Goal: Task Accomplishment & Management: Complete application form

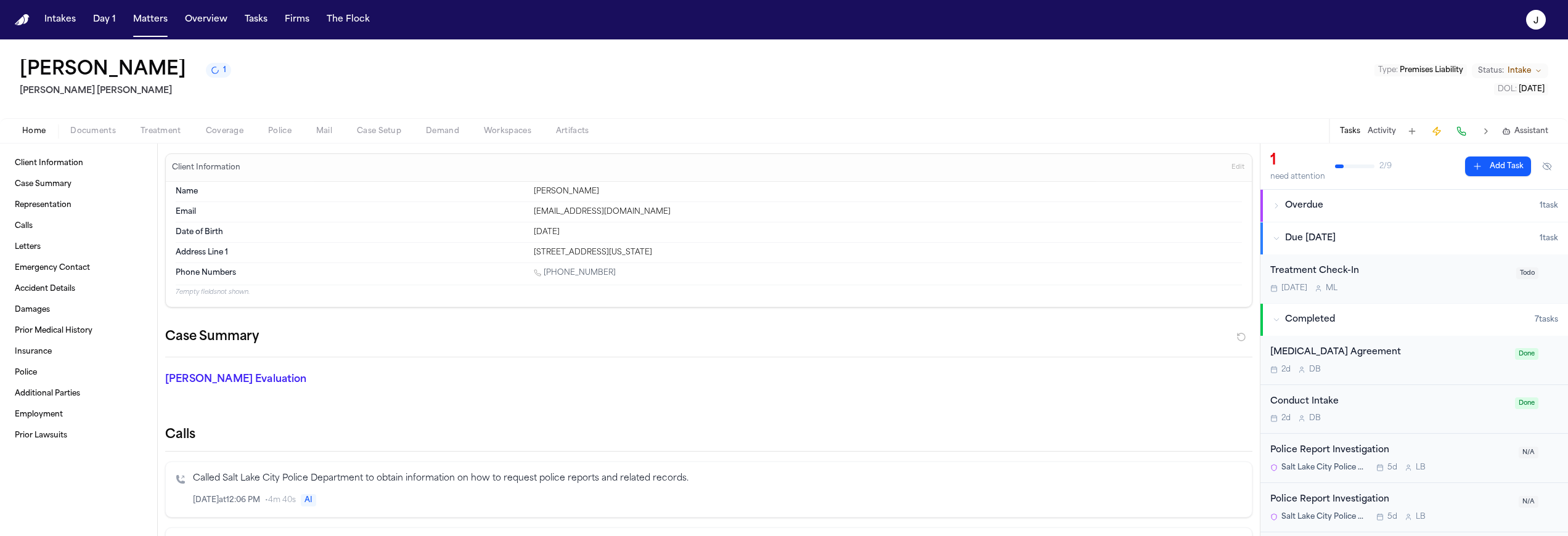
scroll to position [988, 0]
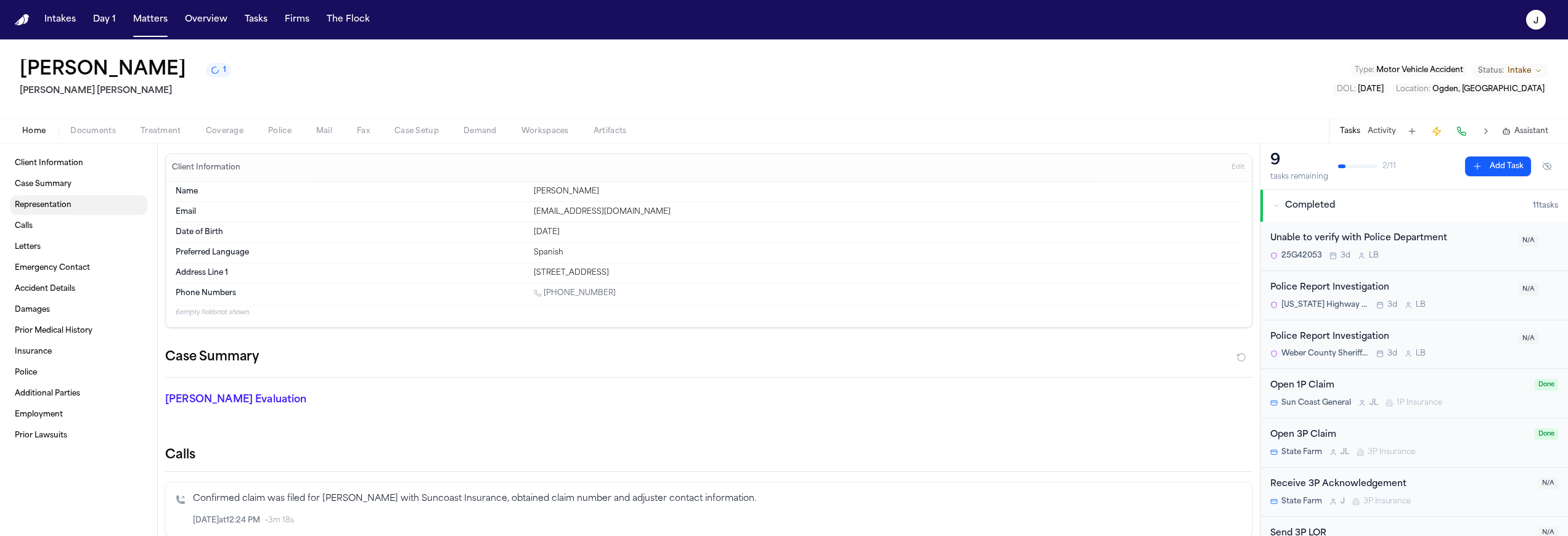
scroll to position [101, 0]
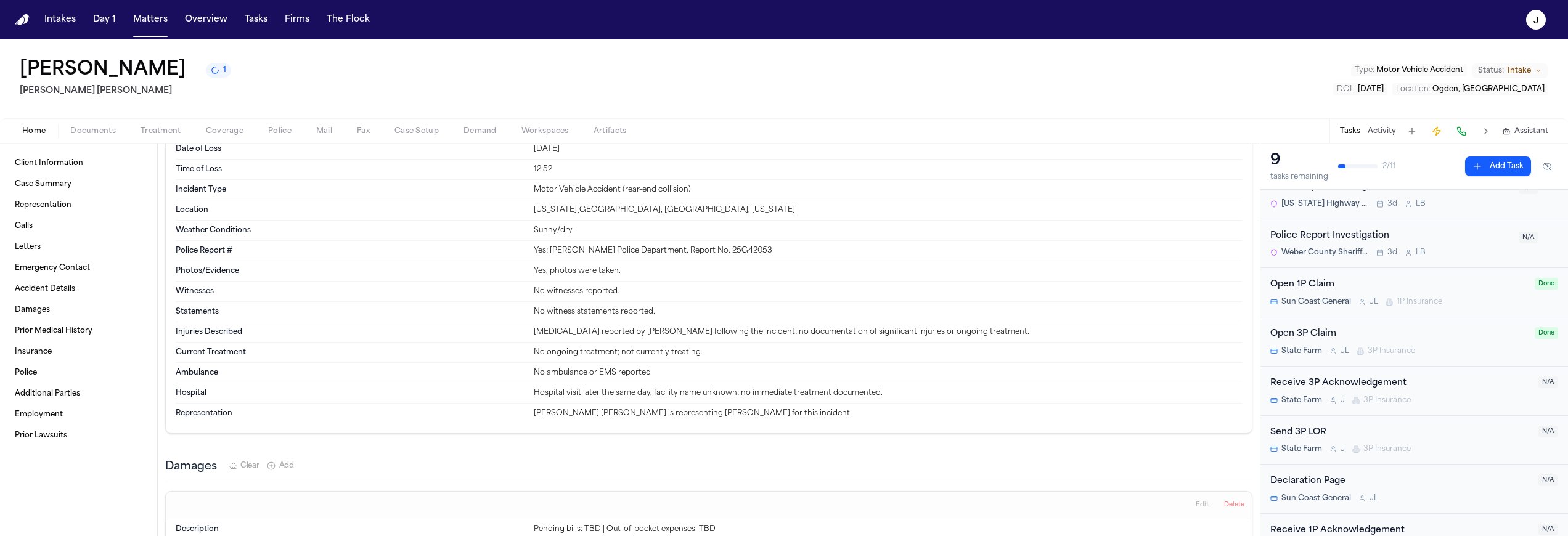
click at [114, 130] on span "Documents" at bounding box center [93, 131] width 45 height 10
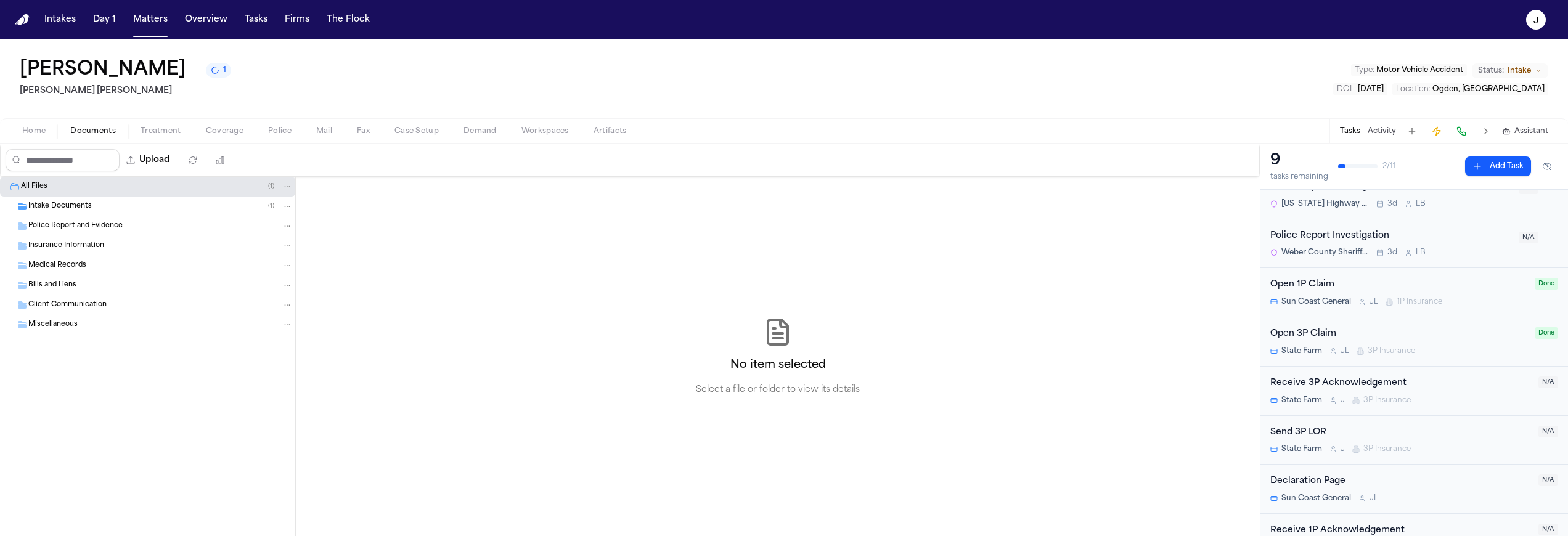
click at [47, 249] on span "Insurance Information" at bounding box center [66, 246] width 75 height 11
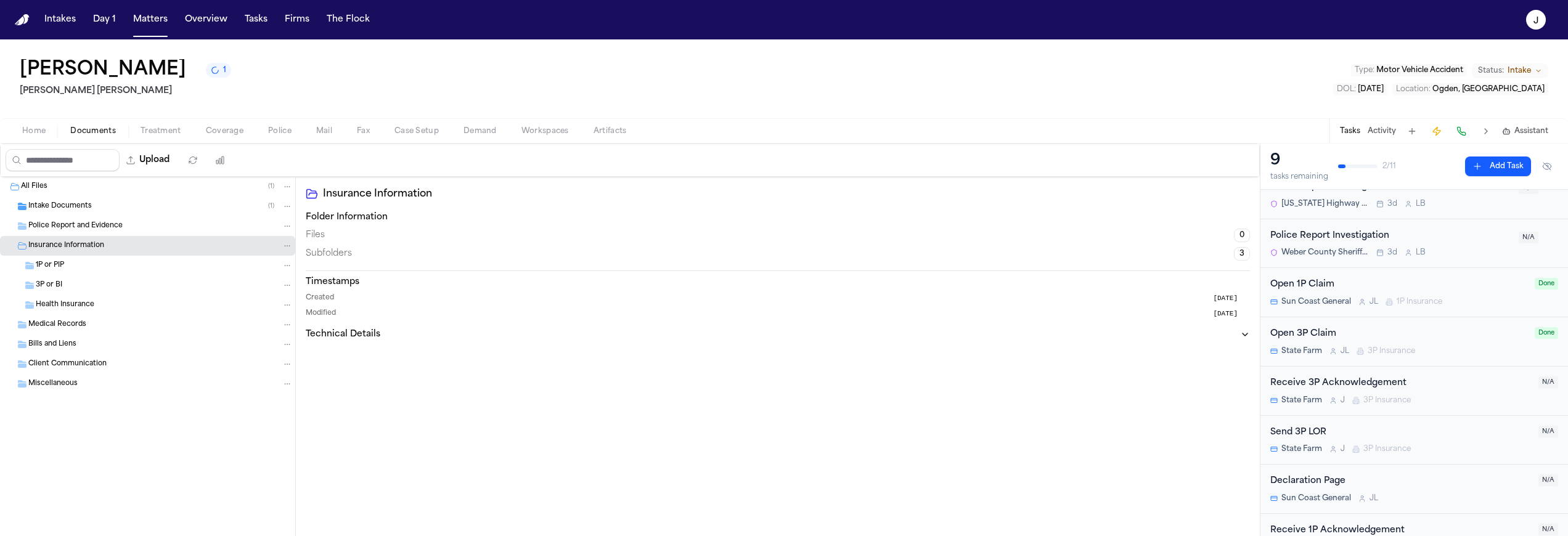
click at [53, 263] on span "1P or PIP" at bounding box center [50, 265] width 28 height 11
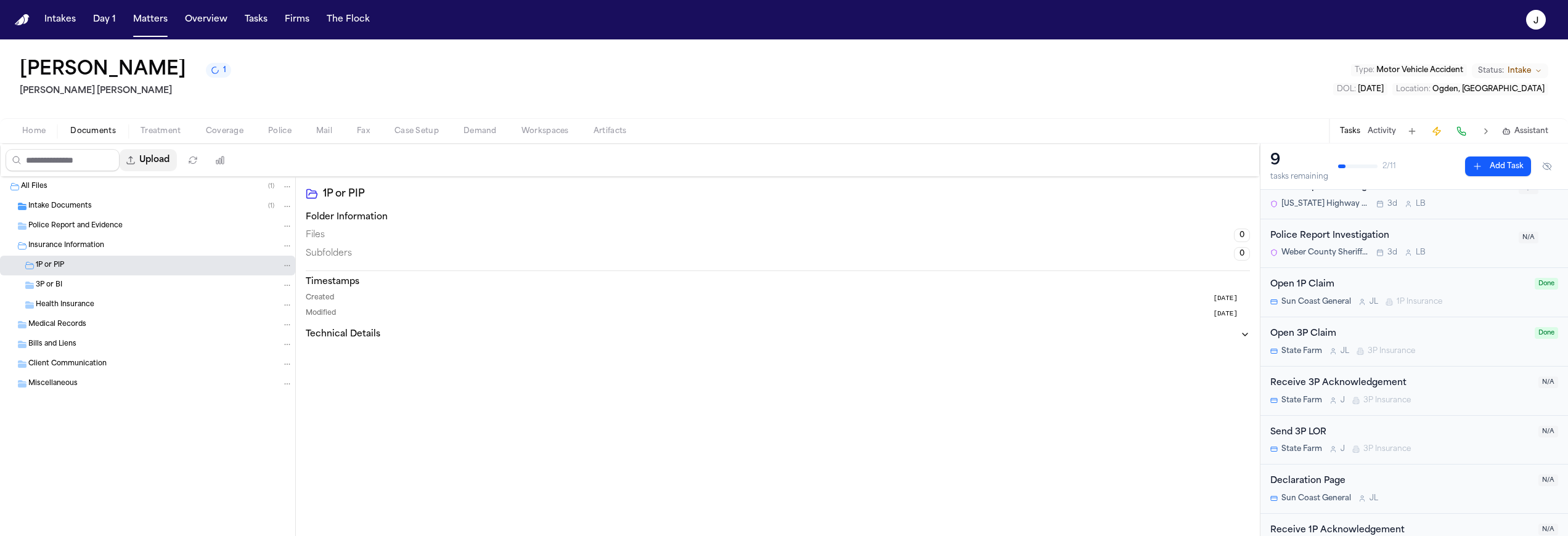
click at [154, 160] on button "Upload" at bounding box center [148, 160] width 58 height 22
select select "**********"
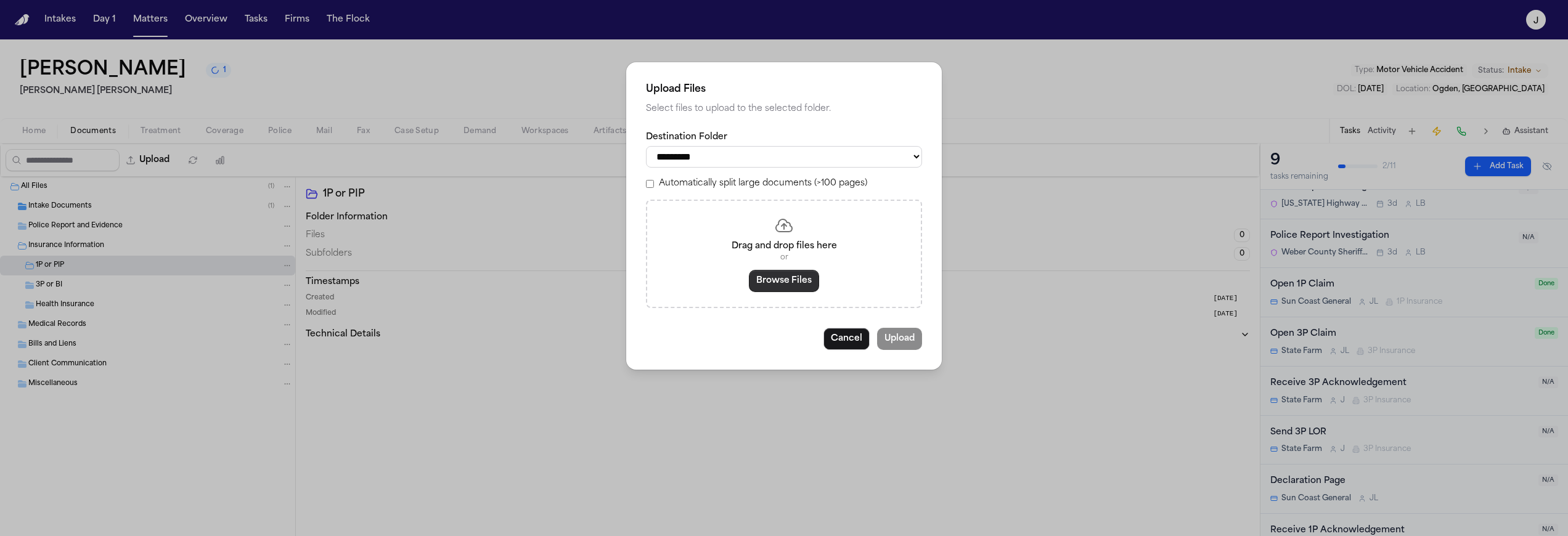
click at [790, 281] on button "Browse Files" at bounding box center [784, 281] width 71 height 22
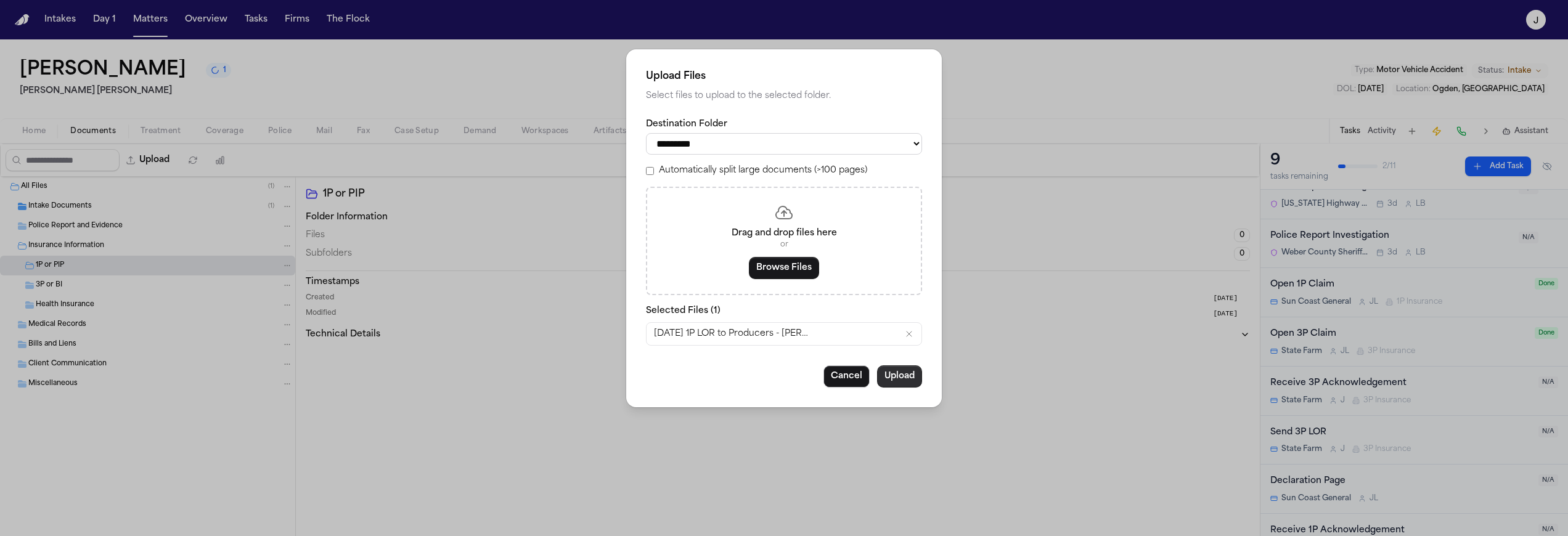
click at [917, 388] on button "Upload" at bounding box center [899, 375] width 45 height 22
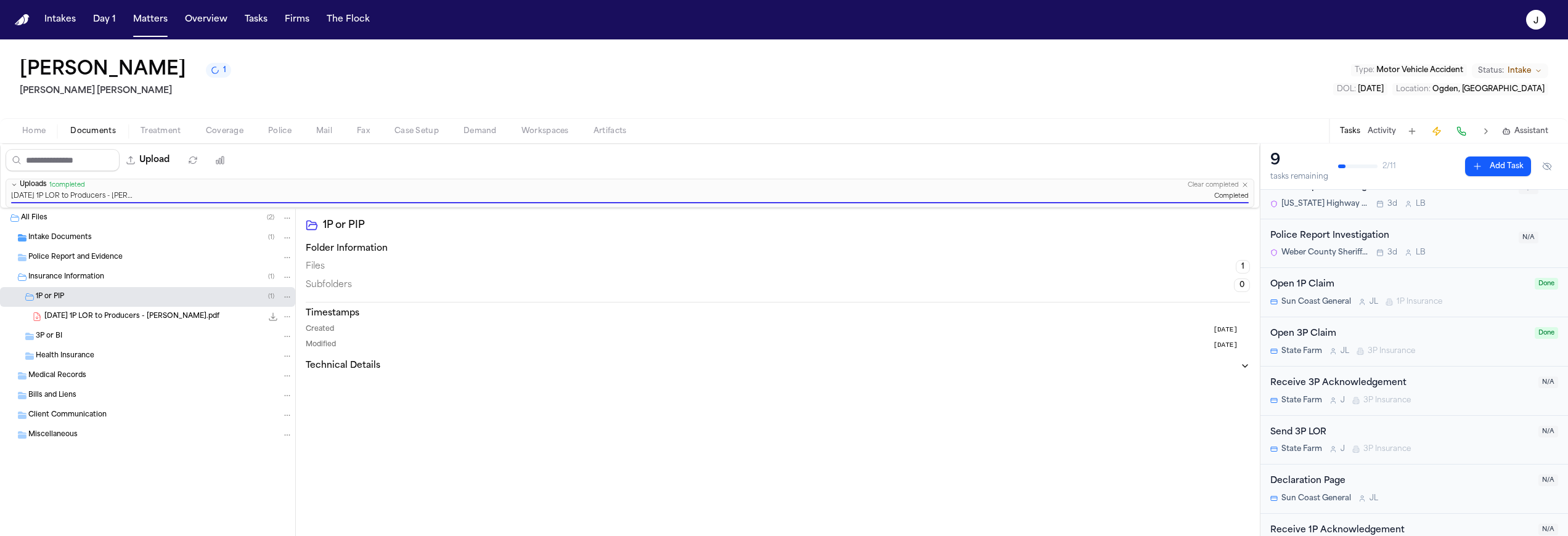
click at [141, 338] on div "3P or BI" at bounding box center [164, 337] width 257 height 11
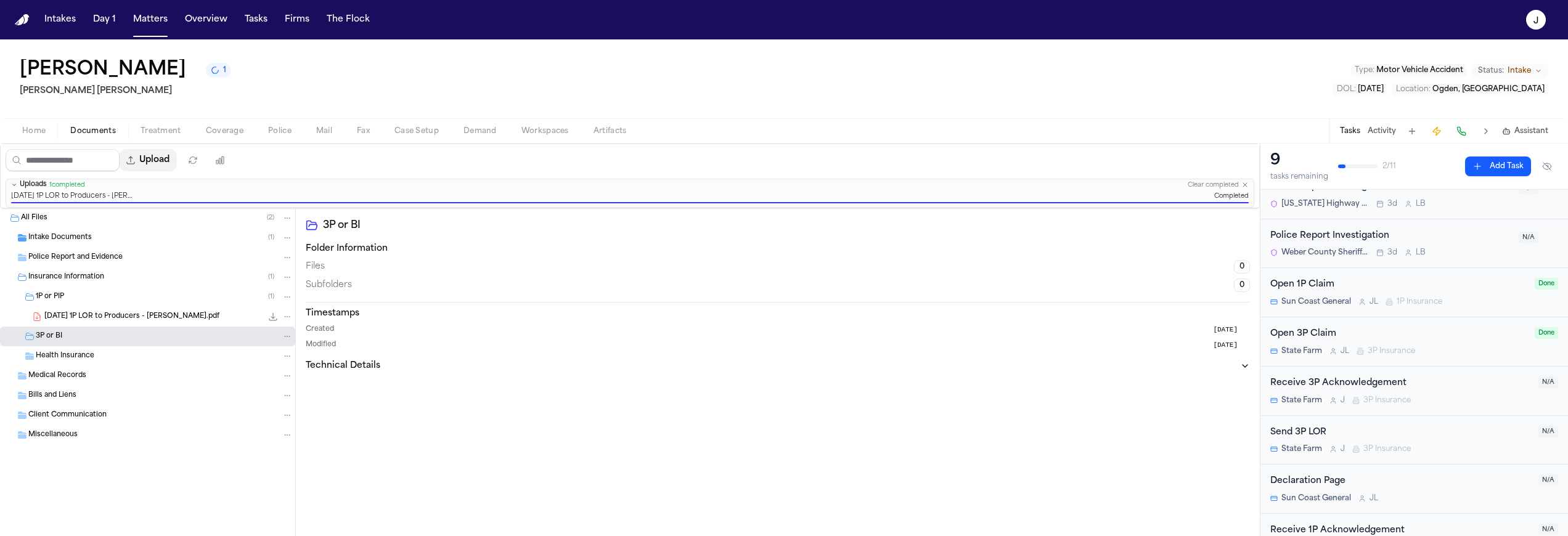
click at [150, 162] on button "Upload" at bounding box center [148, 160] width 58 height 22
select select "**********"
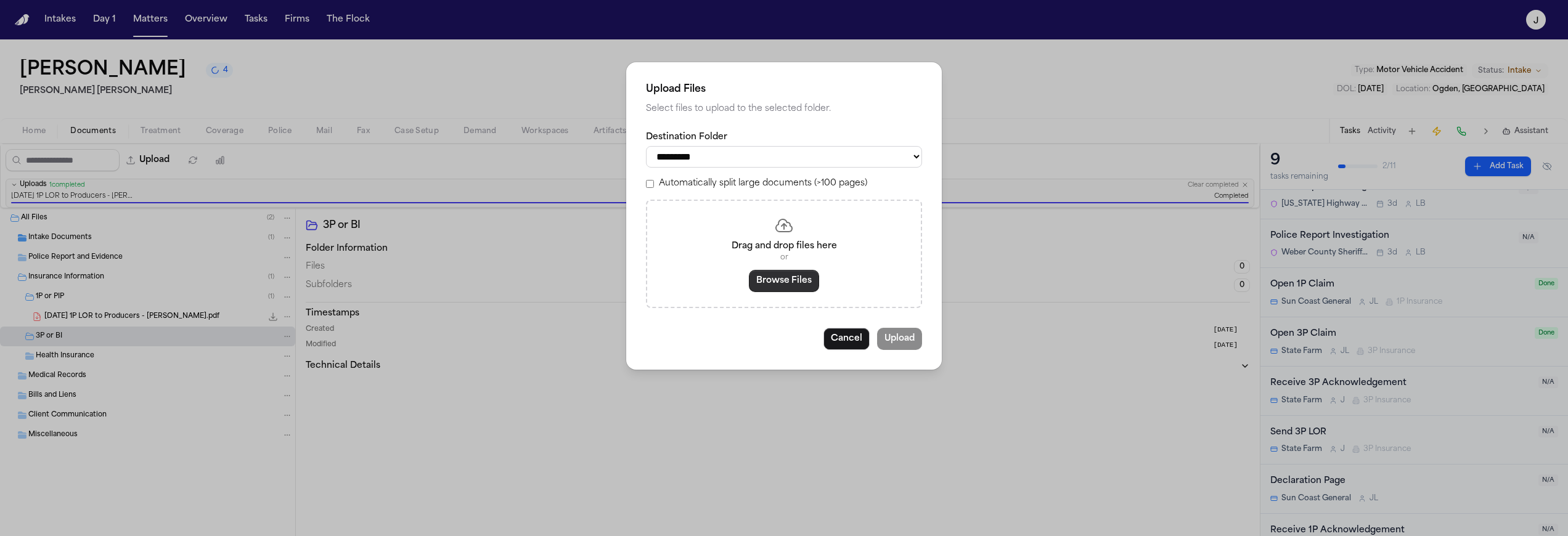
click at [791, 289] on button "Browse Files" at bounding box center [784, 281] width 71 height 22
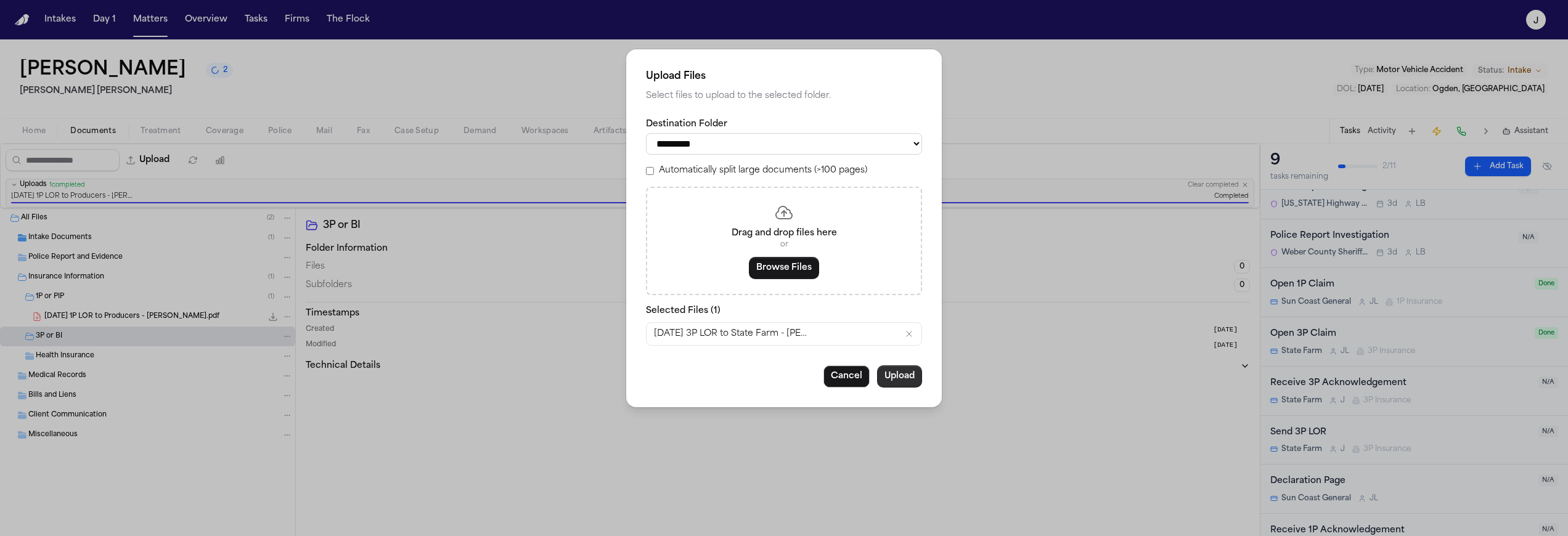
click at [911, 386] on button "Upload" at bounding box center [899, 375] width 45 height 22
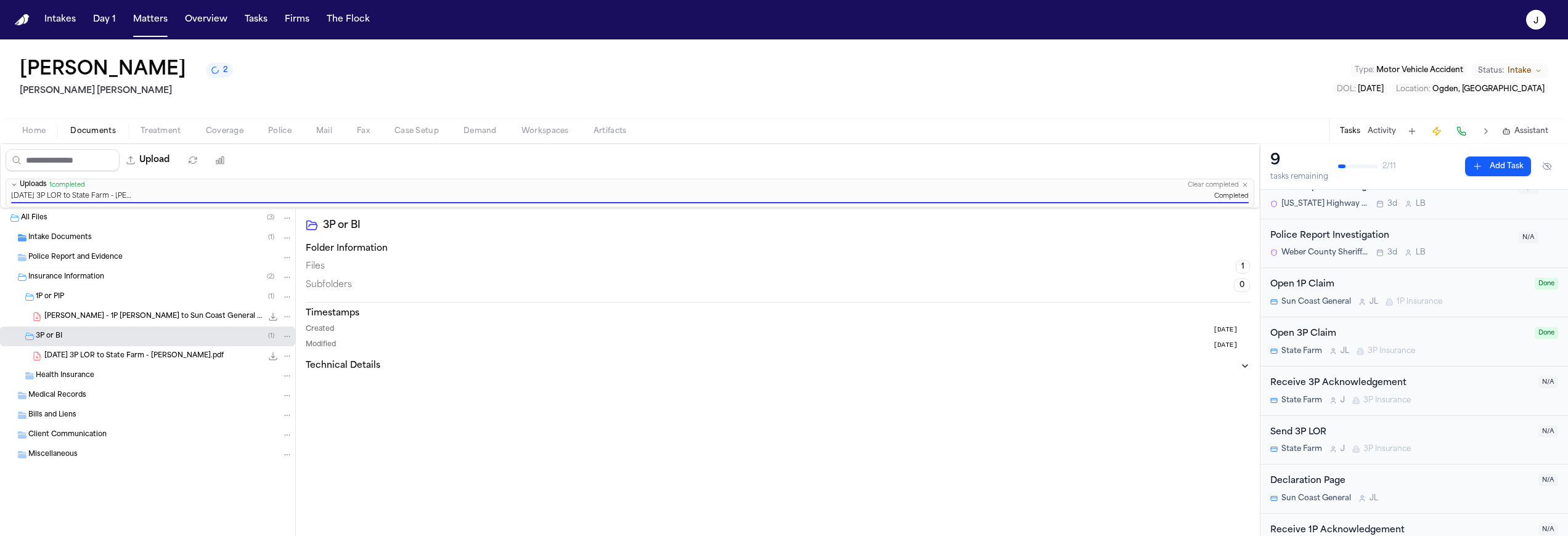
click at [127, 358] on span "2025.08.20 - 3P LOR to State Farm - J. Aguirre.pdf" at bounding box center [134, 356] width 179 height 11
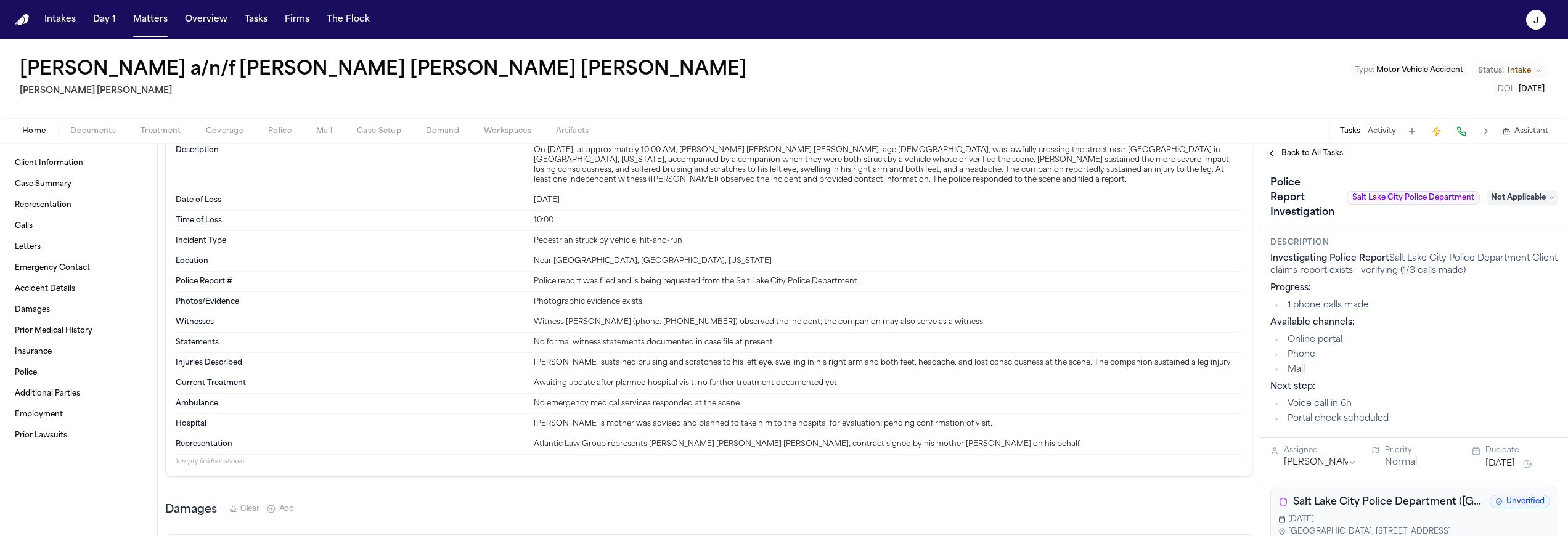
scroll to position [162, 0]
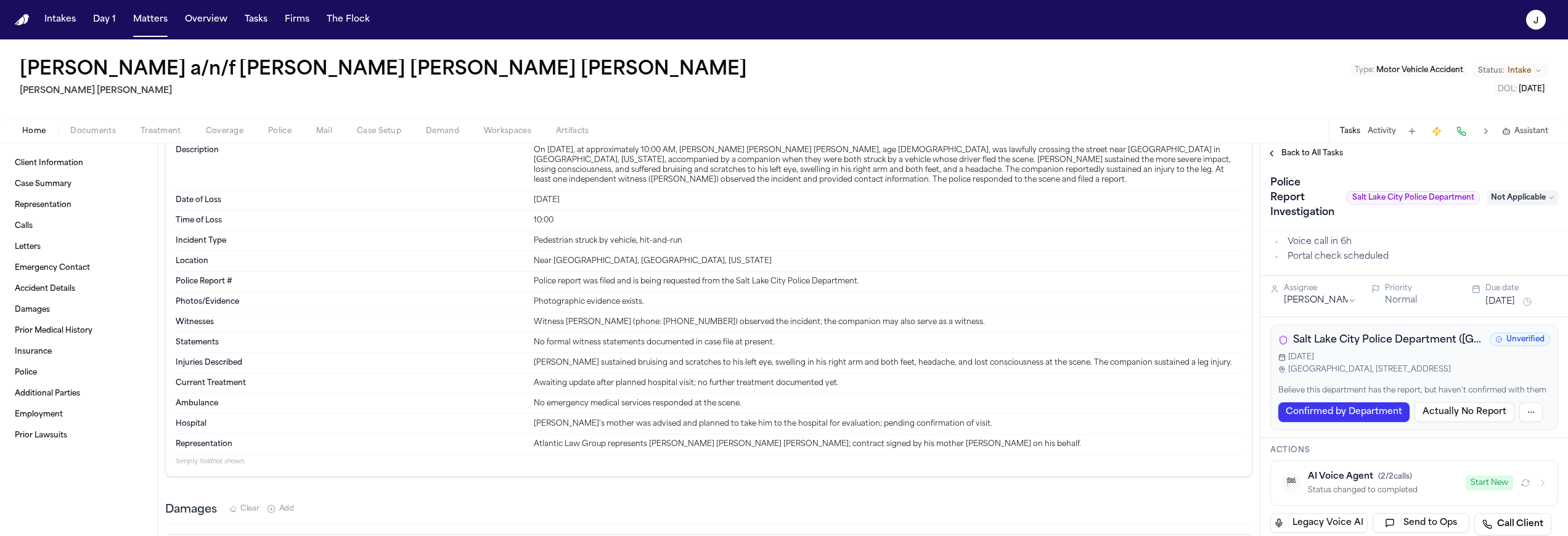
click at [114, 127] on span "Documents" at bounding box center [93, 131] width 45 height 10
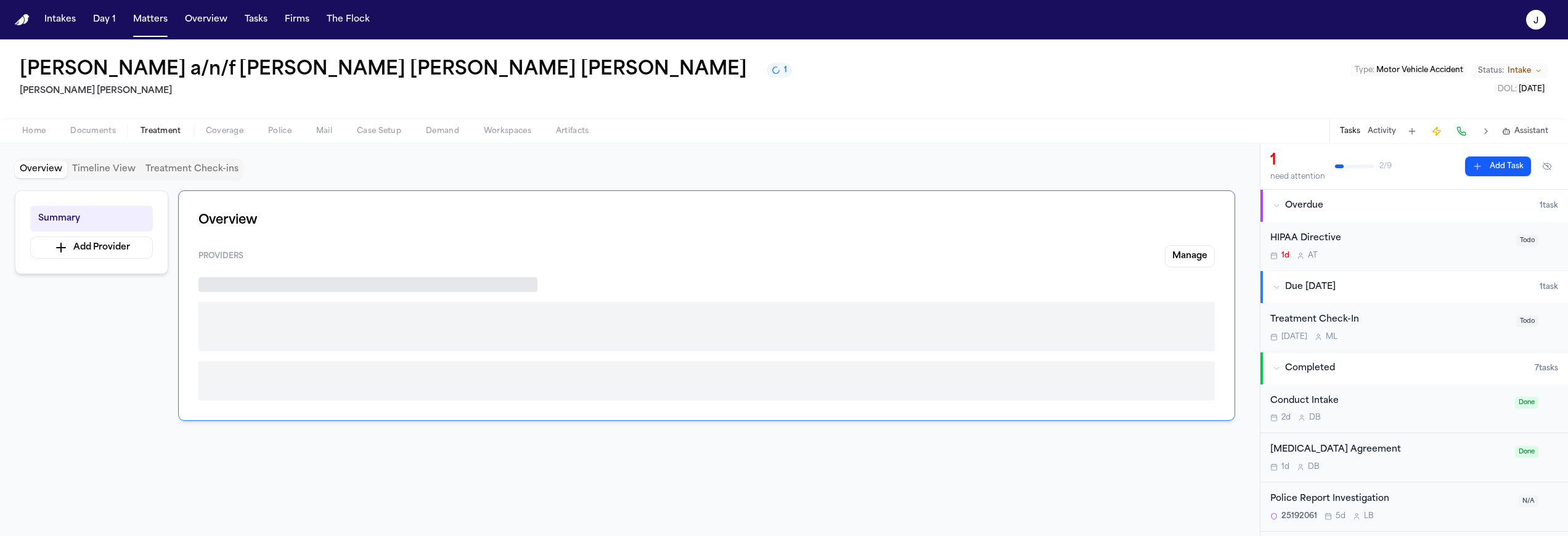
click at [170, 137] on span "button" at bounding box center [161, 138] width 55 height 2
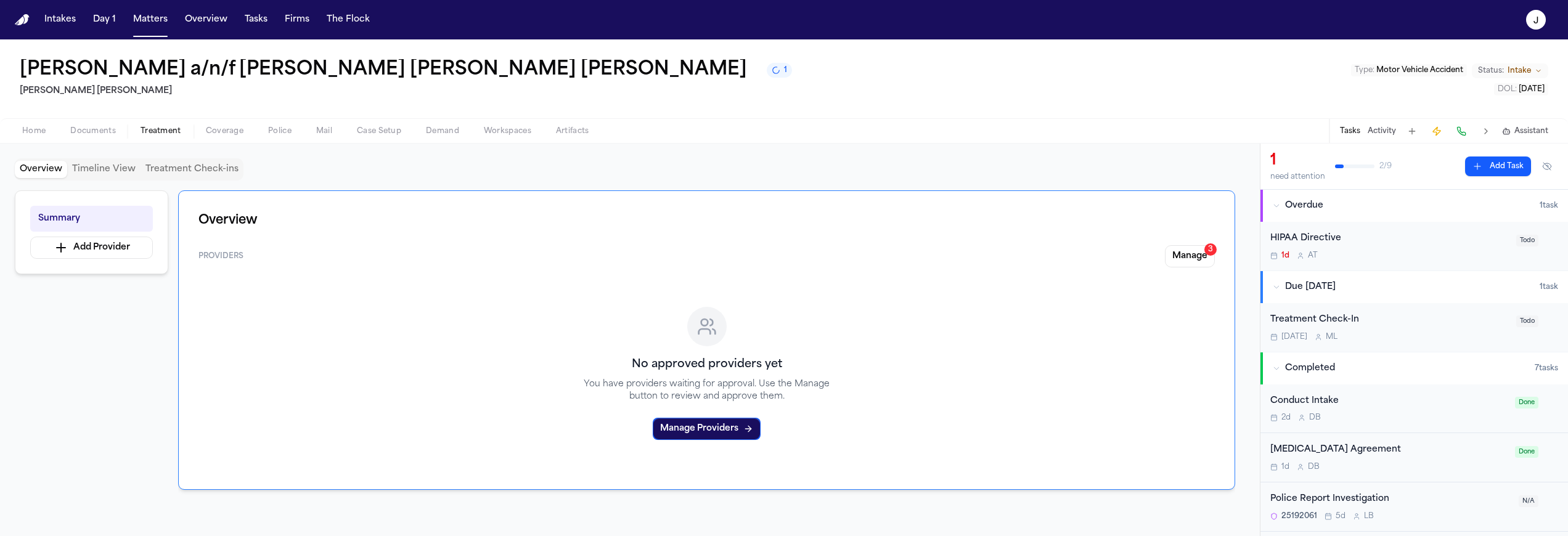
click at [88, 128] on span "Documents" at bounding box center [93, 131] width 45 height 10
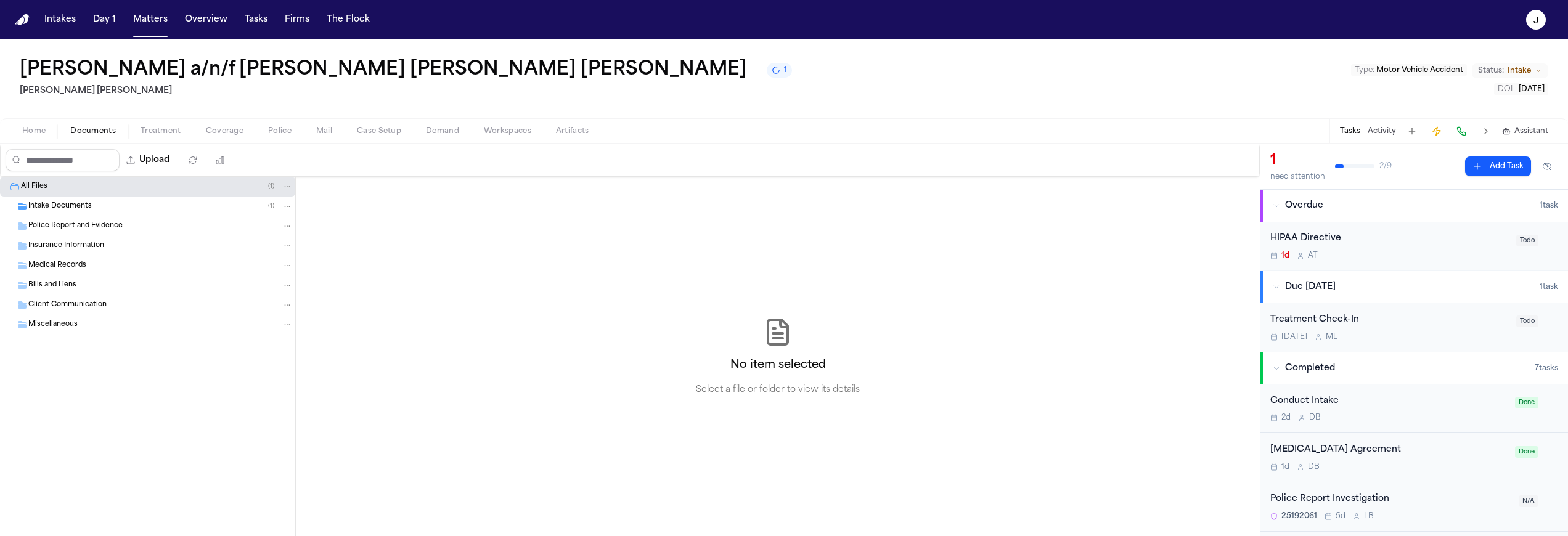
click at [20, 132] on button "Home" at bounding box center [33, 131] width 48 height 15
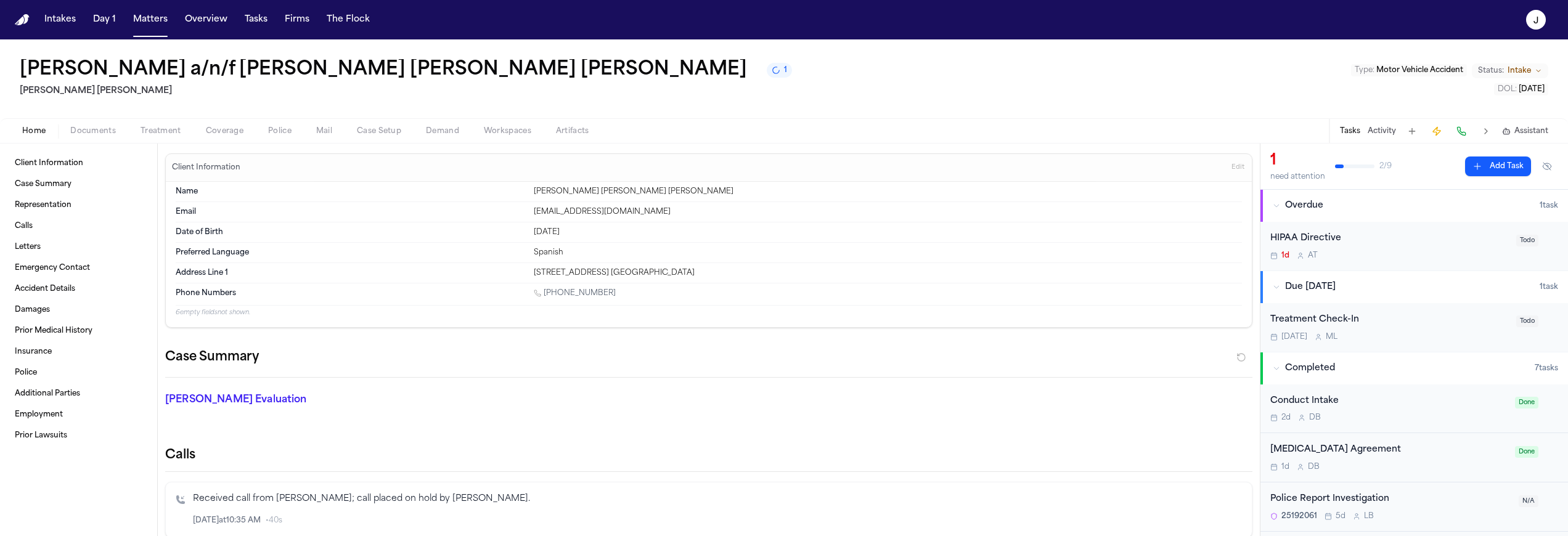
click at [75, 137] on span "button" at bounding box center [93, 138] width 60 height 2
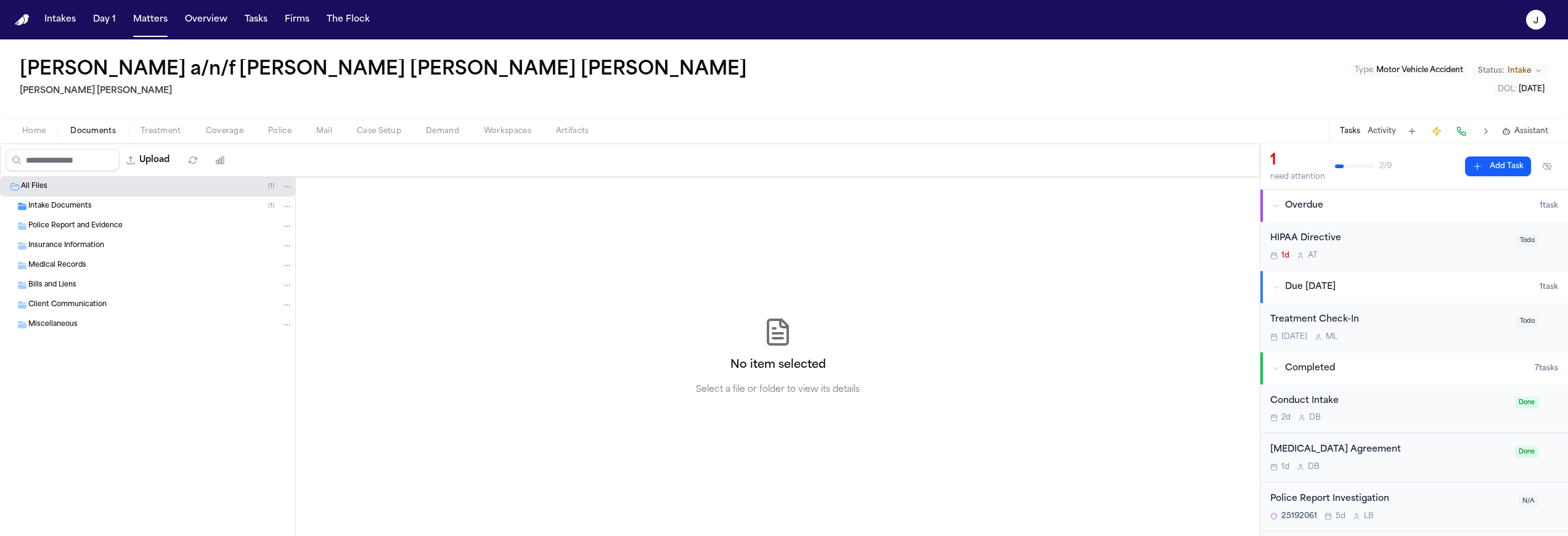
click at [66, 263] on span "Medical Records" at bounding box center [57, 265] width 58 height 11
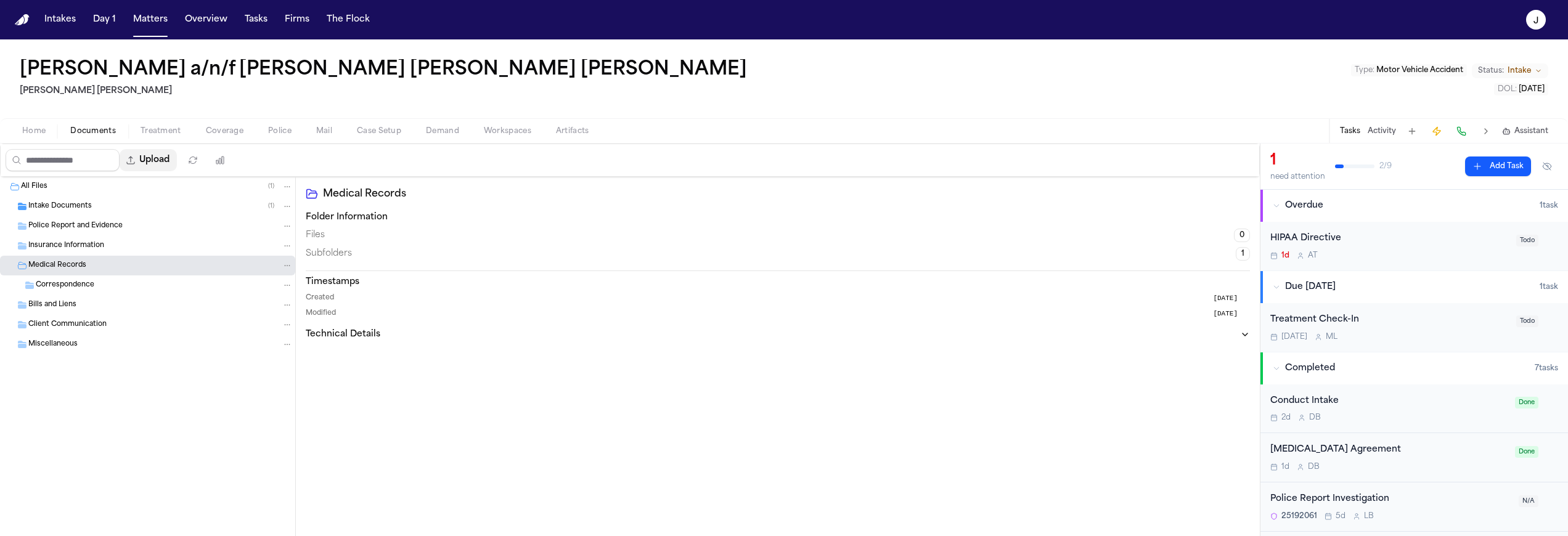
click at [155, 163] on button "Upload" at bounding box center [148, 160] width 58 height 22
select select "**********"
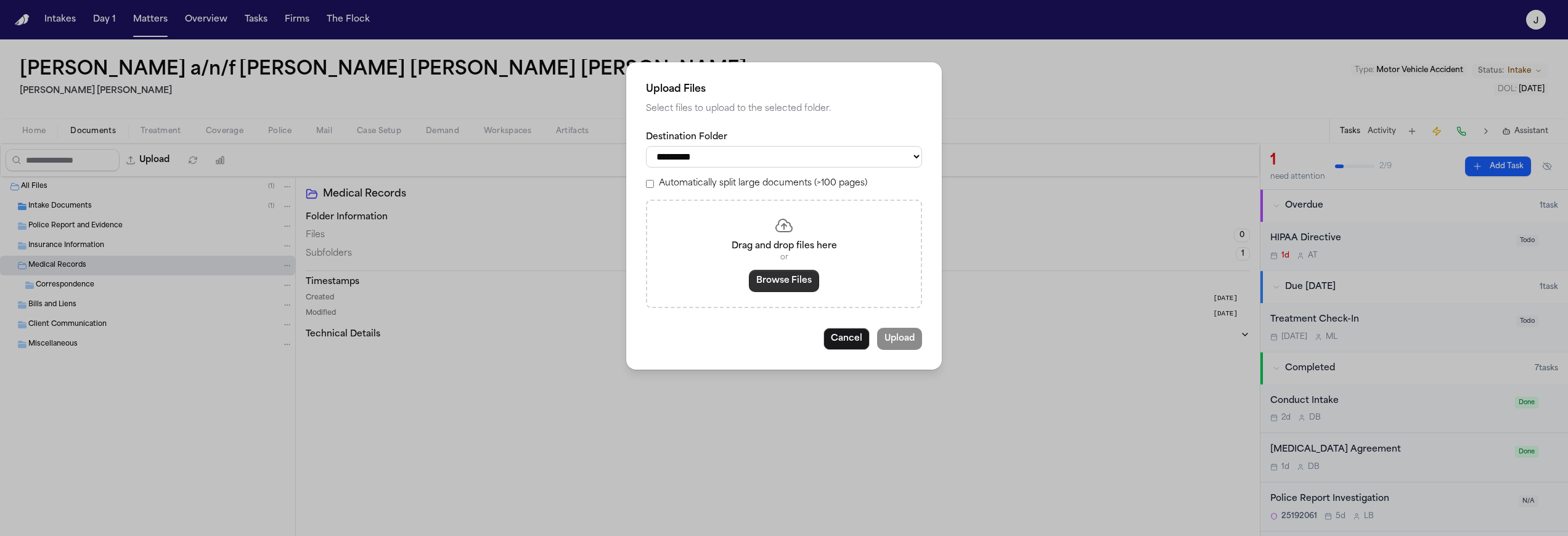
click at [780, 285] on button "Browse Files" at bounding box center [784, 281] width 71 height 22
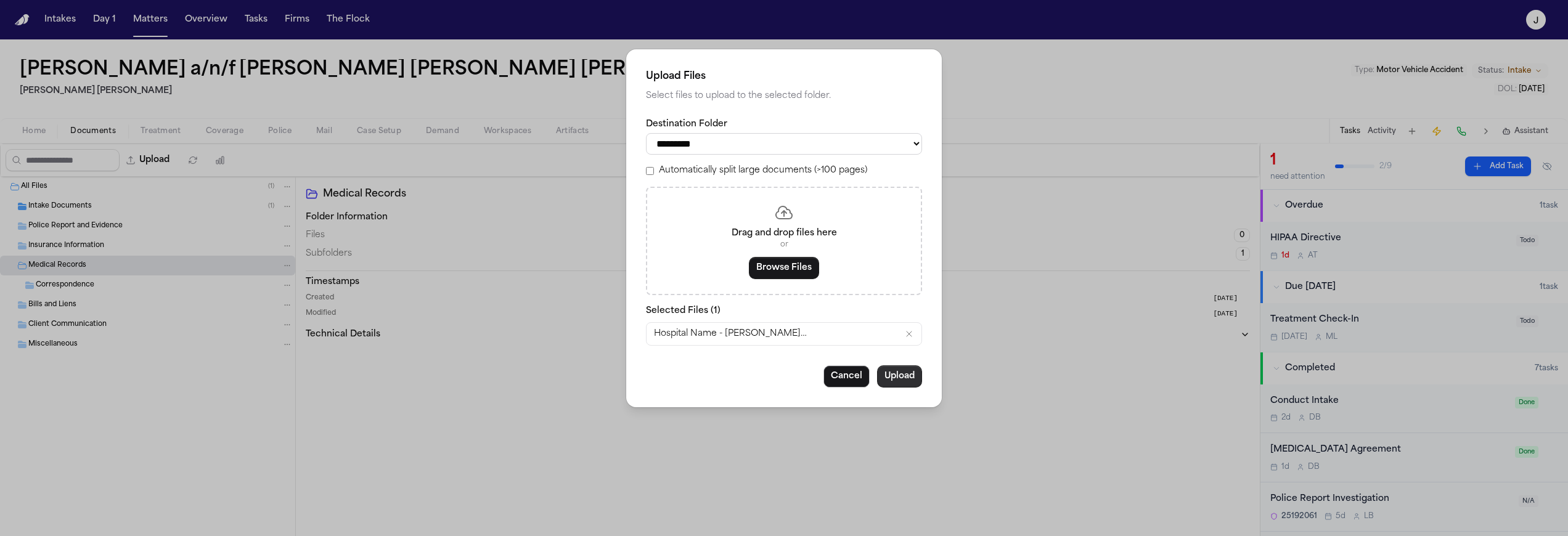
click at [889, 387] on button "Upload" at bounding box center [899, 375] width 45 height 22
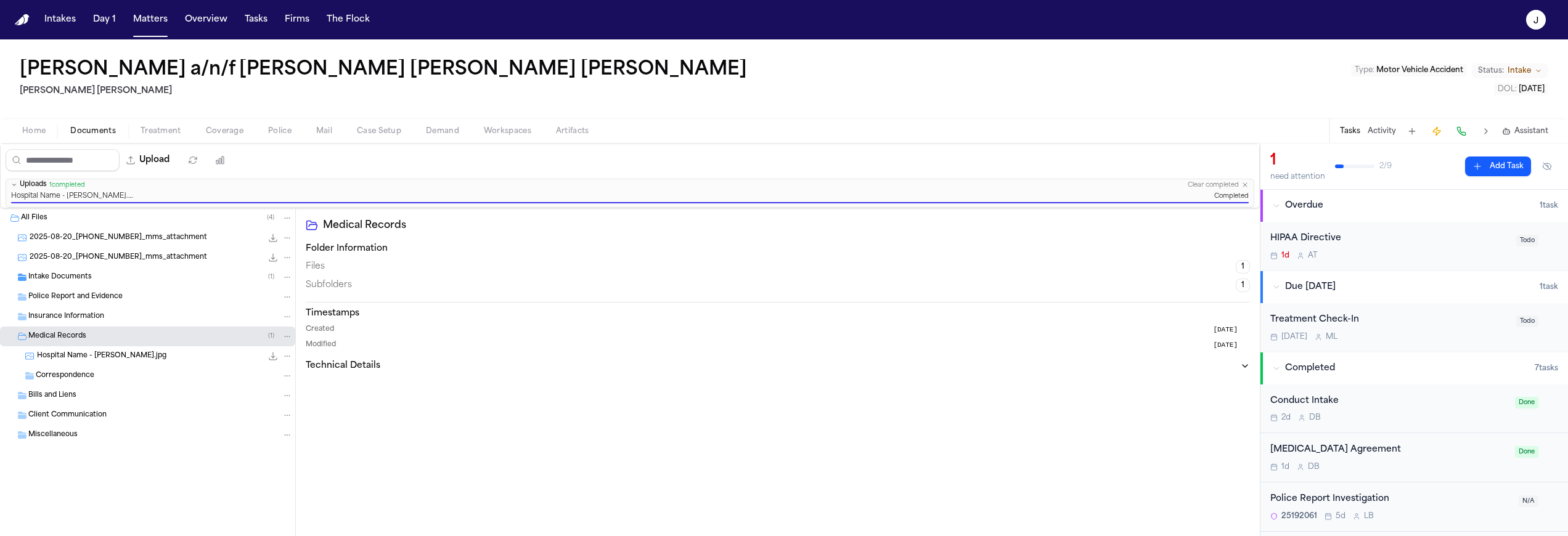
click at [38, 128] on span "Home" at bounding box center [33, 131] width 24 height 10
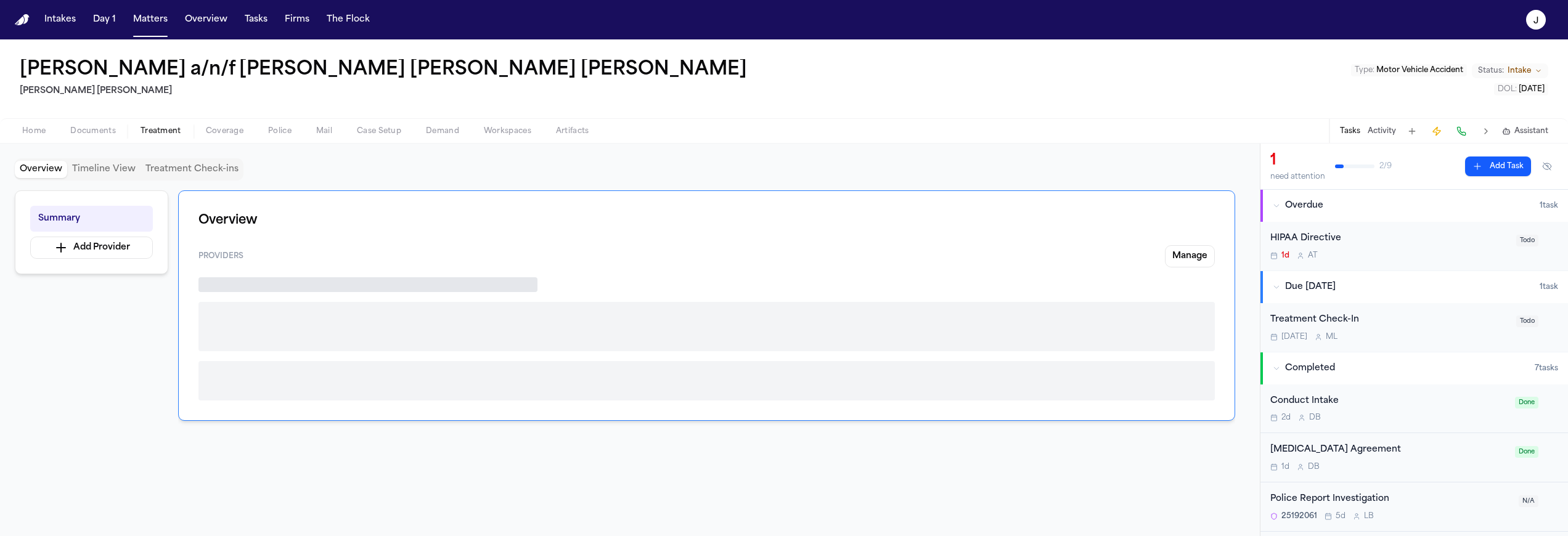
click at [161, 130] on span "Treatment" at bounding box center [161, 131] width 41 height 10
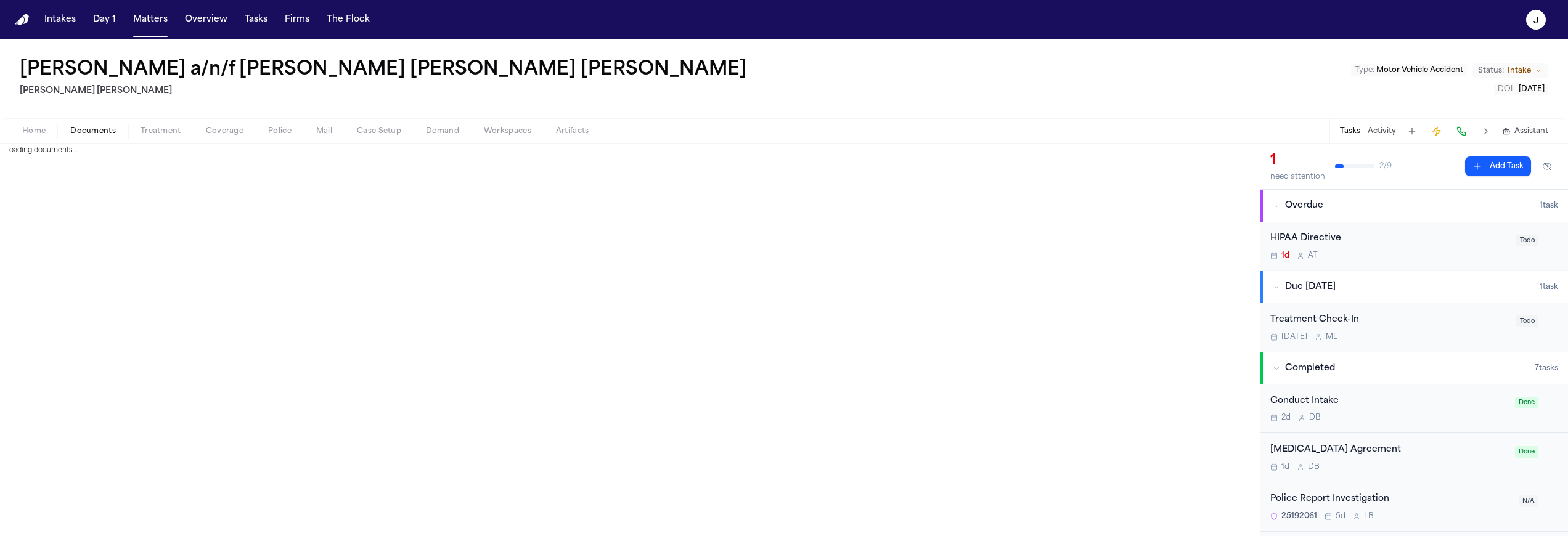
click at [75, 135] on span "Documents" at bounding box center [93, 131] width 45 height 10
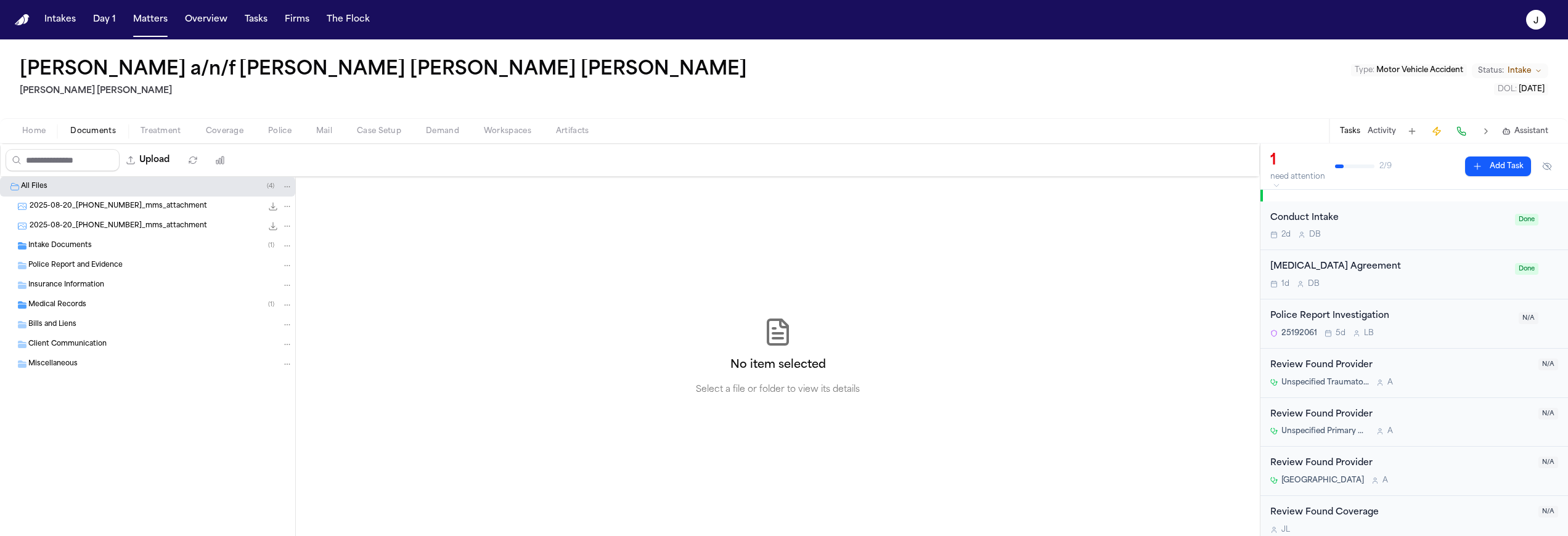
scroll to position [191, 0]
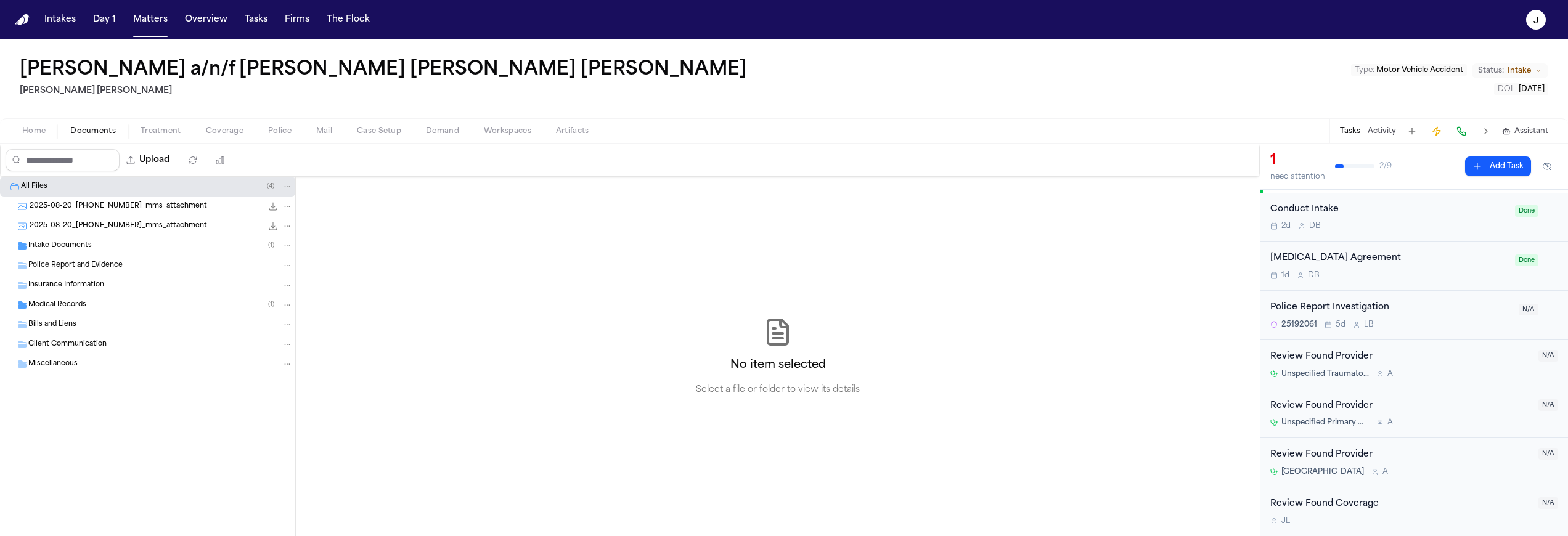
click at [1438, 365] on div "Review Found Provider Unspecified Traumatologist A" at bounding box center [1401, 364] width 261 height 29
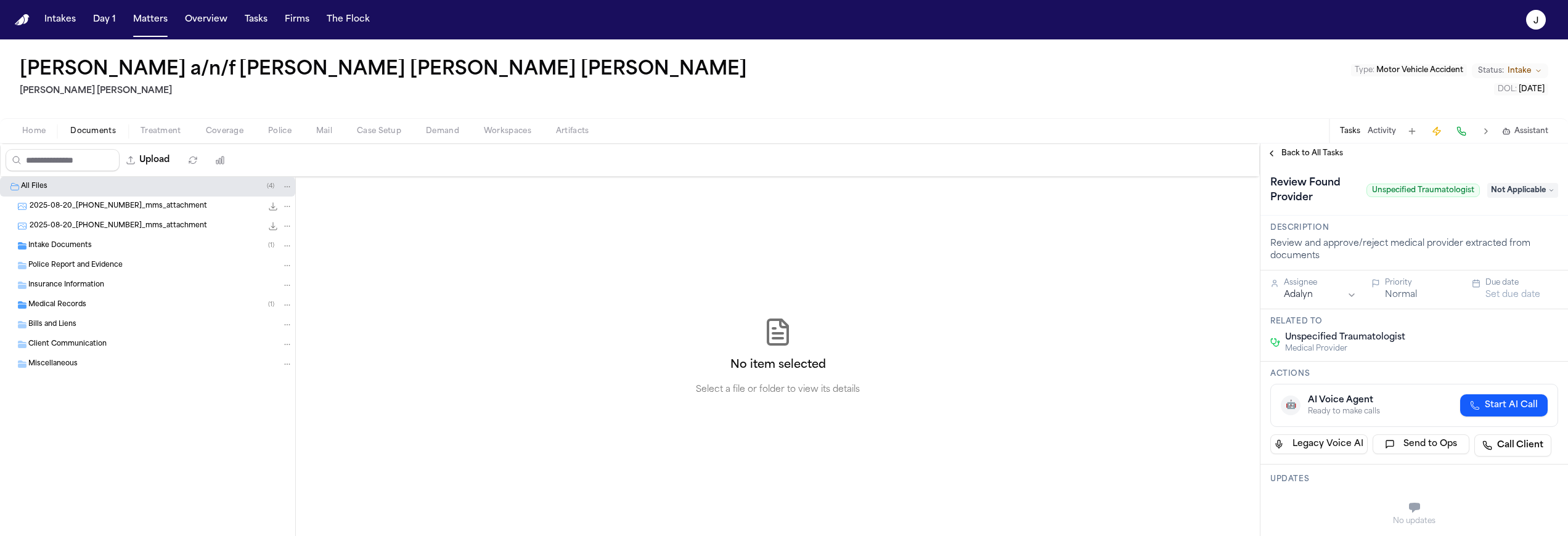
click at [1307, 160] on div "Back to All Tasks" at bounding box center [1414, 153] width 308 height 19
click at [1309, 155] on span "Back to All Tasks" at bounding box center [1312, 153] width 62 height 10
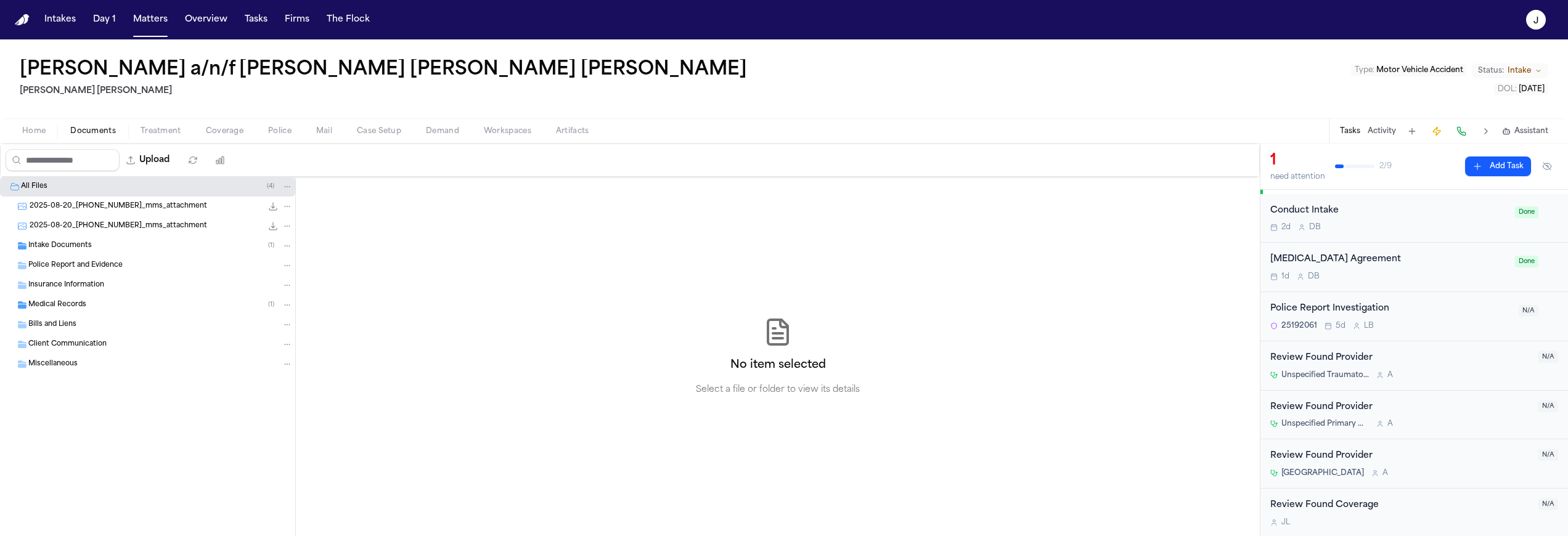
scroll to position [191, 0]
click at [1422, 362] on div "Review Found Provider" at bounding box center [1401, 356] width 261 height 14
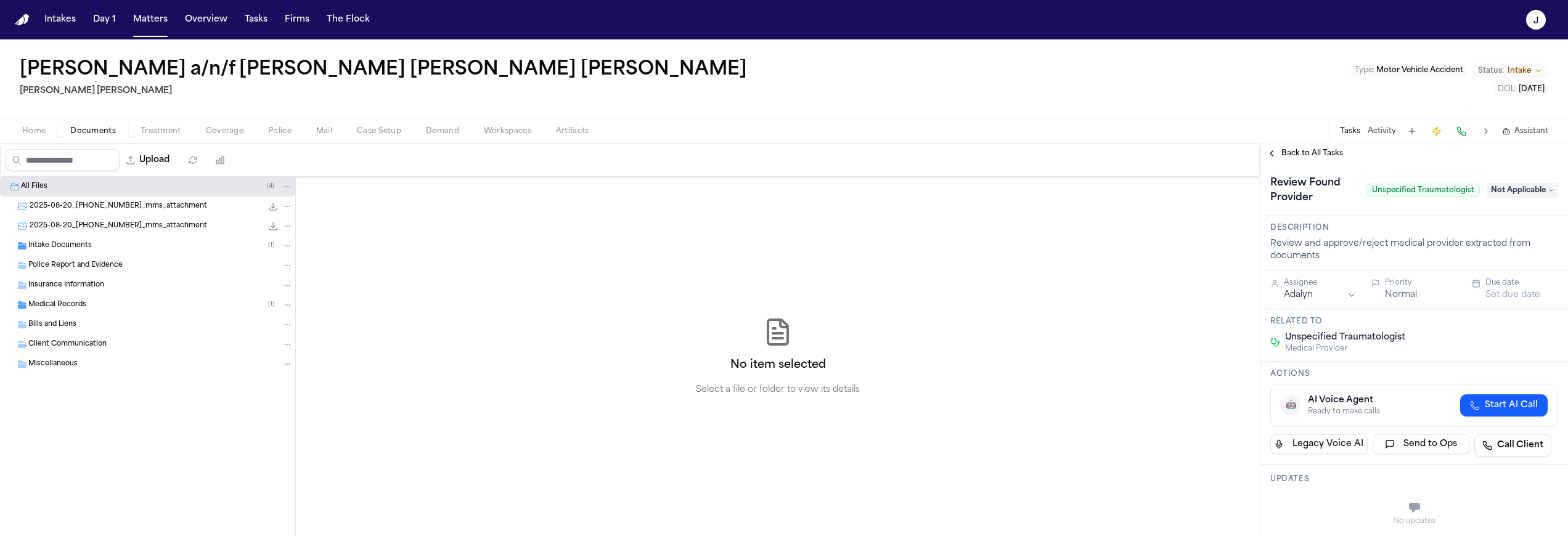
click at [1312, 150] on span "Back to All Tasks" at bounding box center [1312, 153] width 62 height 10
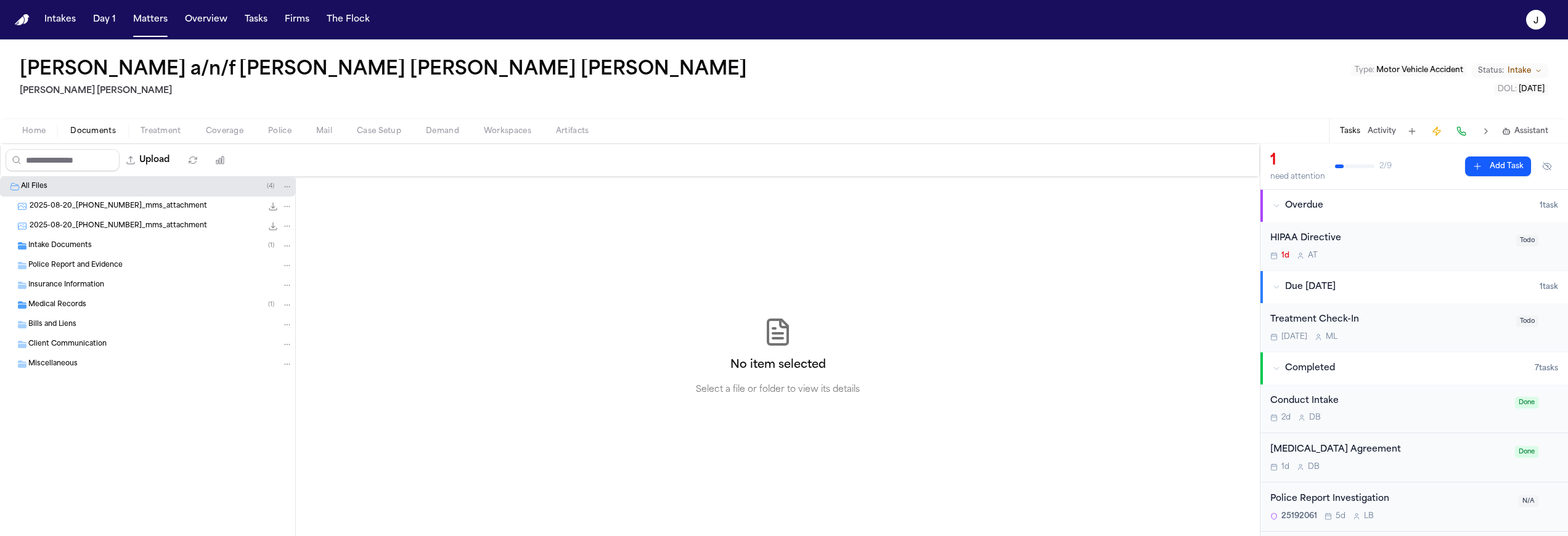
click at [1493, 165] on button "Add Task" at bounding box center [1498, 166] width 66 height 19
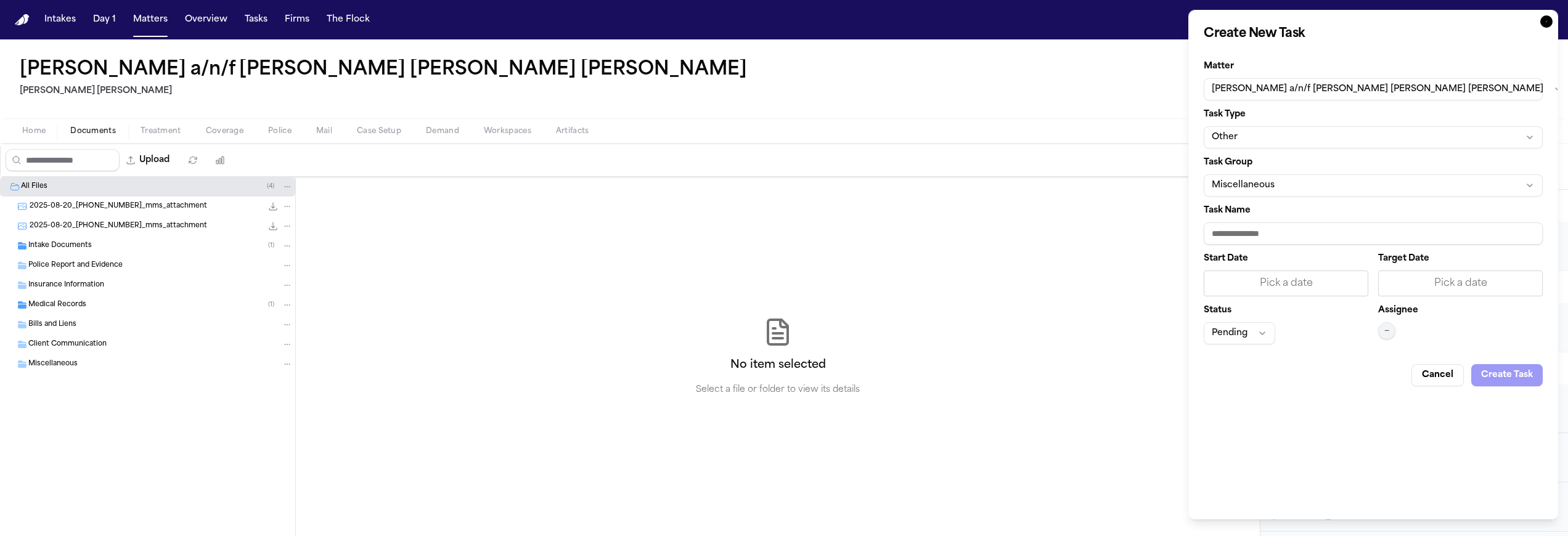
click at [1277, 130] on button "Other" at bounding box center [1374, 137] width 339 height 22
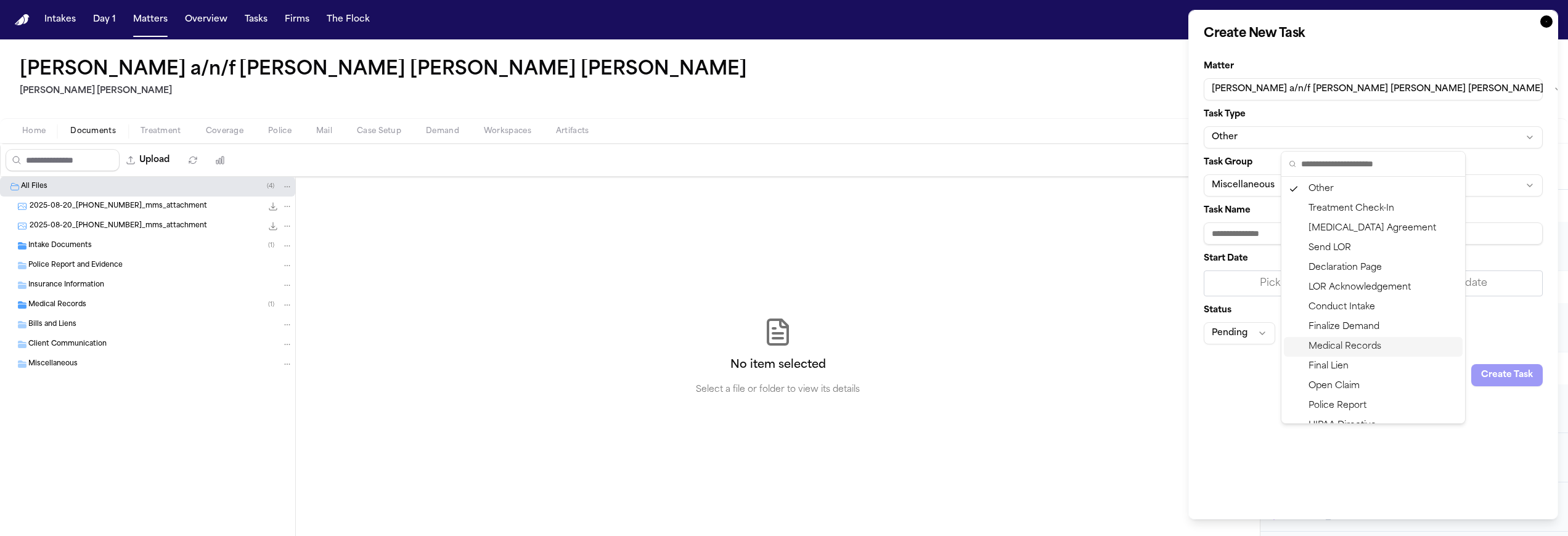
click at [1373, 350] on div "Medical Records" at bounding box center [1373, 347] width 179 height 19
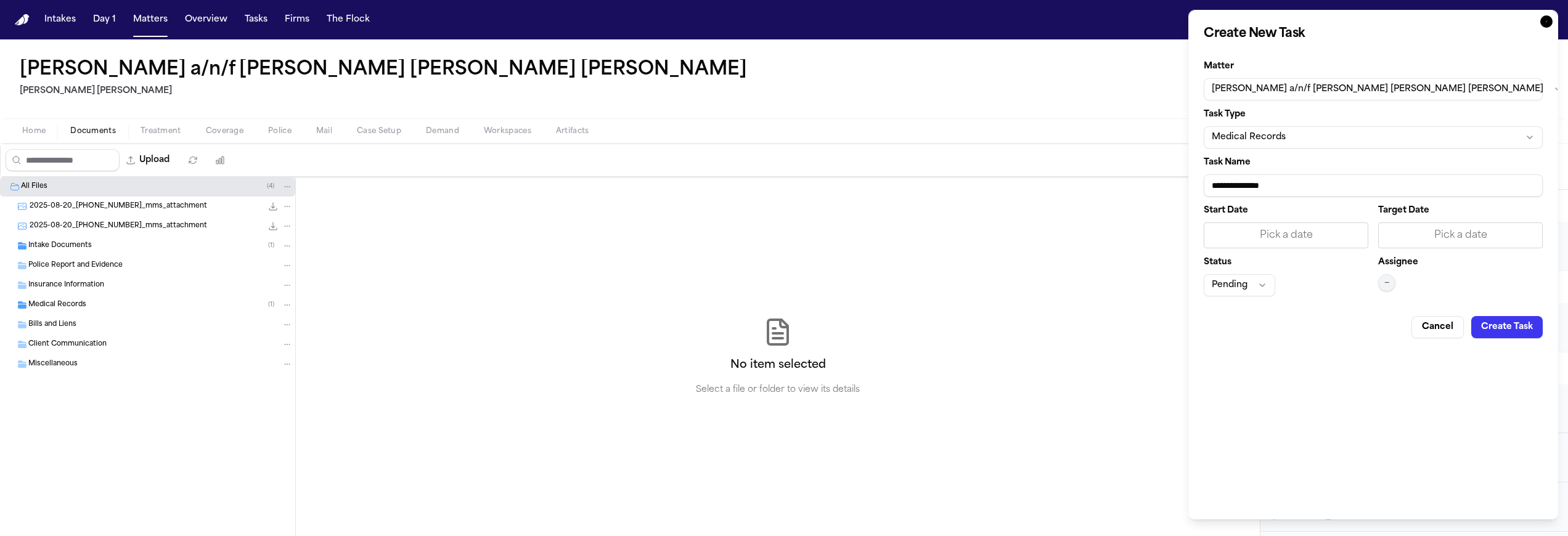
click at [1253, 191] on input "**********" at bounding box center [1374, 185] width 339 height 22
click at [1223, 187] on input "**********" at bounding box center [1374, 185] width 339 height 22
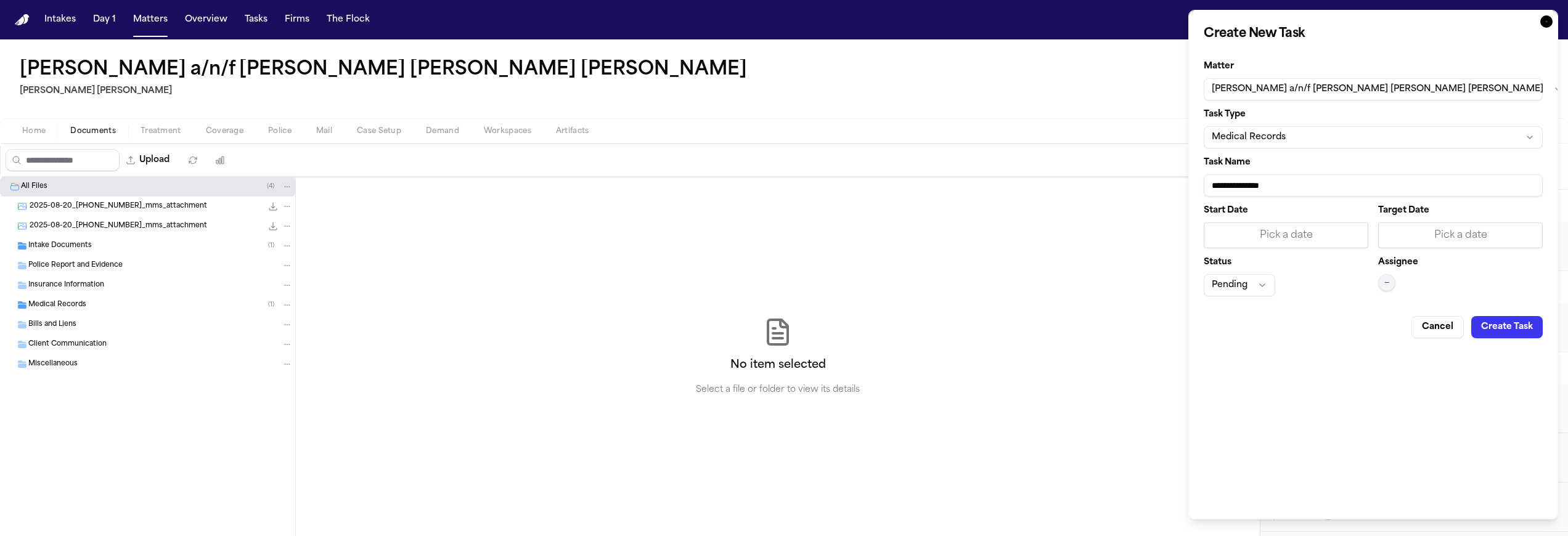
click at [1216, 187] on input "**********" at bounding box center [1374, 185] width 339 height 22
click at [1404, 187] on input "**********" at bounding box center [1374, 185] width 339 height 22
type input "**********"
click at [1386, 283] on span "—" at bounding box center [1387, 283] width 5 height 10
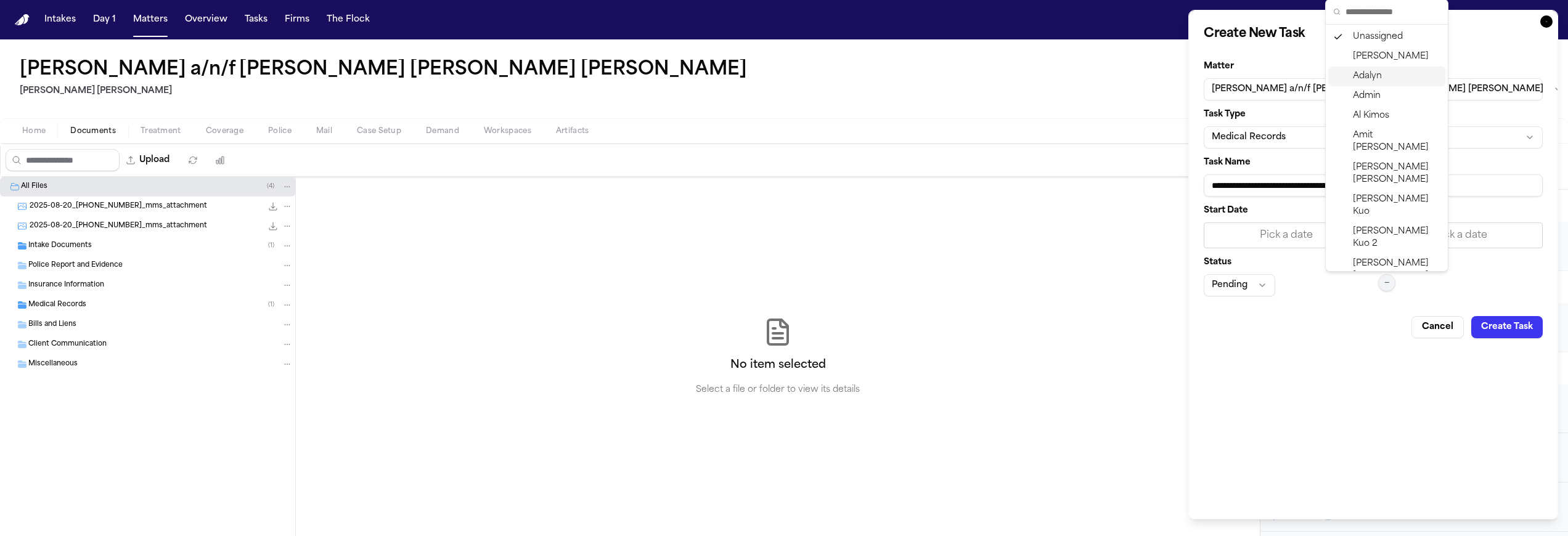
click at [1377, 81] on span "Adalyn" at bounding box center [1368, 76] width 29 height 12
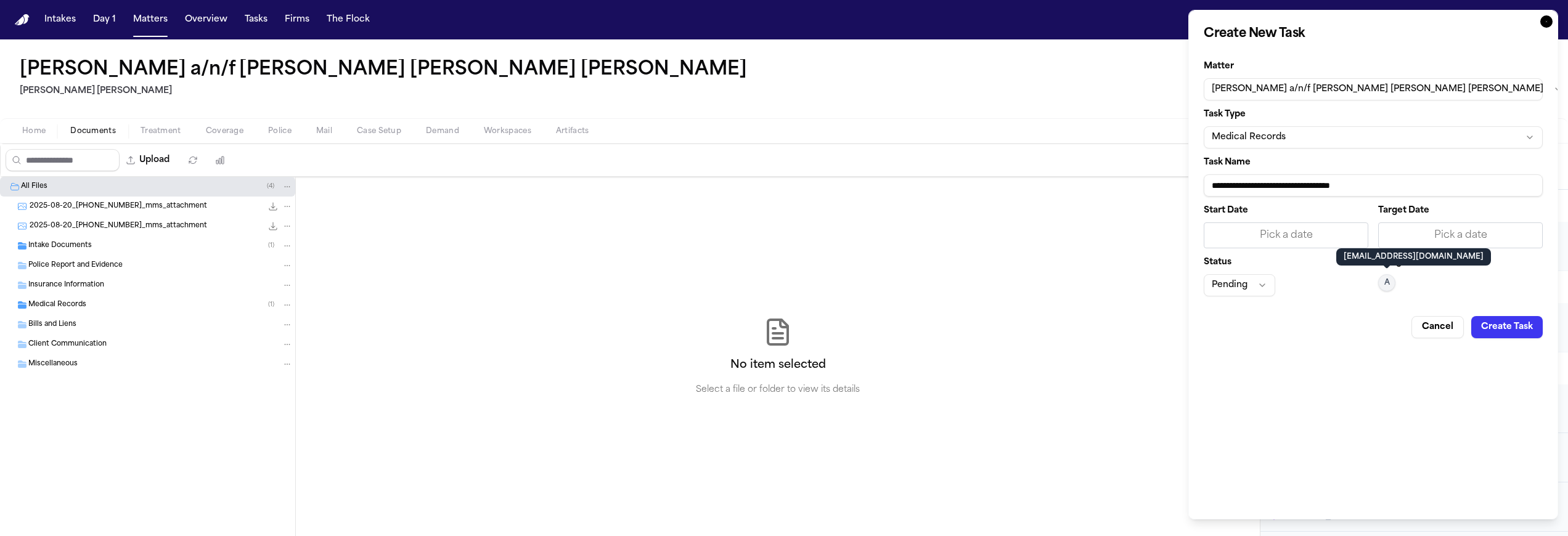
click at [1388, 338] on div "**********" at bounding box center [1374, 264] width 370 height 509
click at [1513, 329] on button "Create Task" at bounding box center [1507, 327] width 71 height 22
